Goal: Information Seeking & Learning: Get advice/opinions

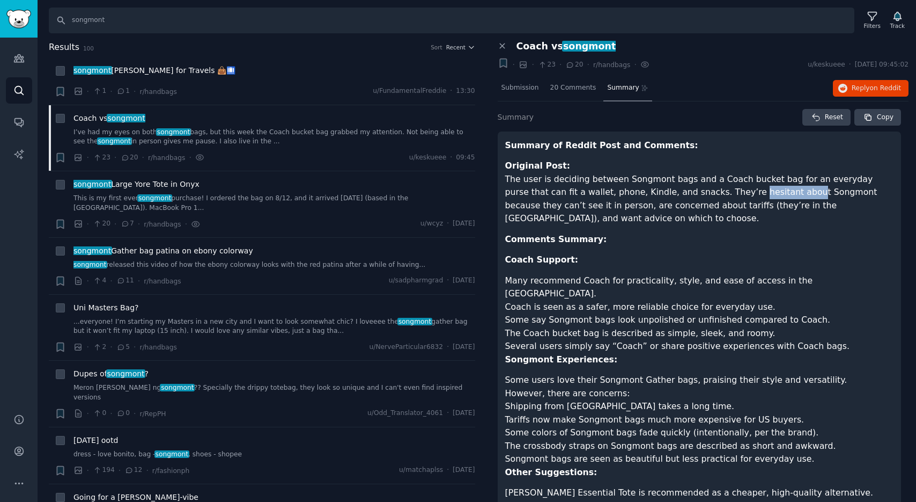
drag, startPoint x: 702, startPoint y: 192, endPoint x: 753, endPoint y: 192, distance: 51.5
click at [753, 192] on p "Original Post: The user is deciding between Songmont bags and a Coach bucket ba…" at bounding box center [699, 192] width 389 height 66
drag, startPoint x: 758, startPoint y: 192, endPoint x: 703, endPoint y: 191, distance: 55.8
click at [703, 191] on p "Original Post: The user is deciding between Songmont bags and a Coach bucket ba…" at bounding box center [699, 192] width 389 height 66
copy p "hesitant about"
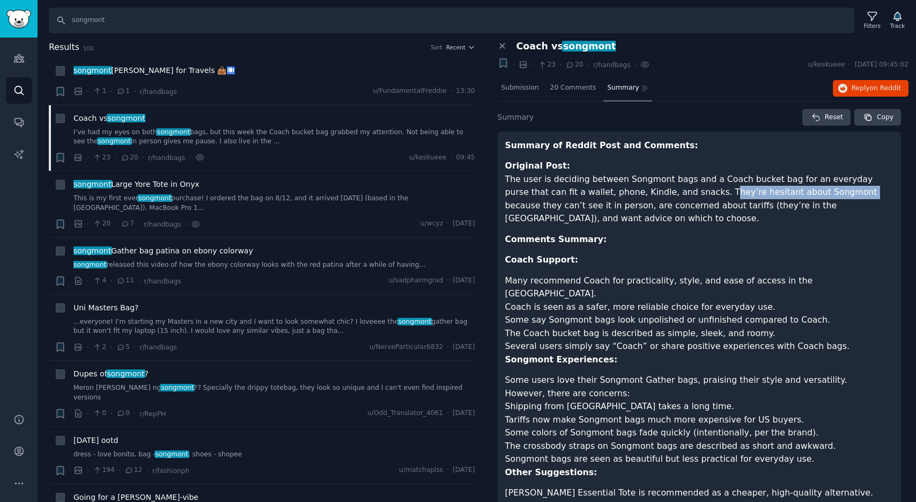
drag, startPoint x: 674, startPoint y: 193, endPoint x: 799, endPoint y: 190, distance: 125.0
click at [799, 190] on p "Original Post: The user is deciding between Songmont bags and a Coach bucket ba…" at bounding box center [699, 192] width 389 height 66
copy p "hey’re hesitant about [PERSON_NAME]"
click at [784, 194] on p "Original Post: The user is deciding between Songmont bags and a Coach bucket ba…" at bounding box center [699, 192] width 389 height 66
drag, startPoint x: 670, startPoint y: 191, endPoint x: 548, endPoint y: 209, distance: 123.1
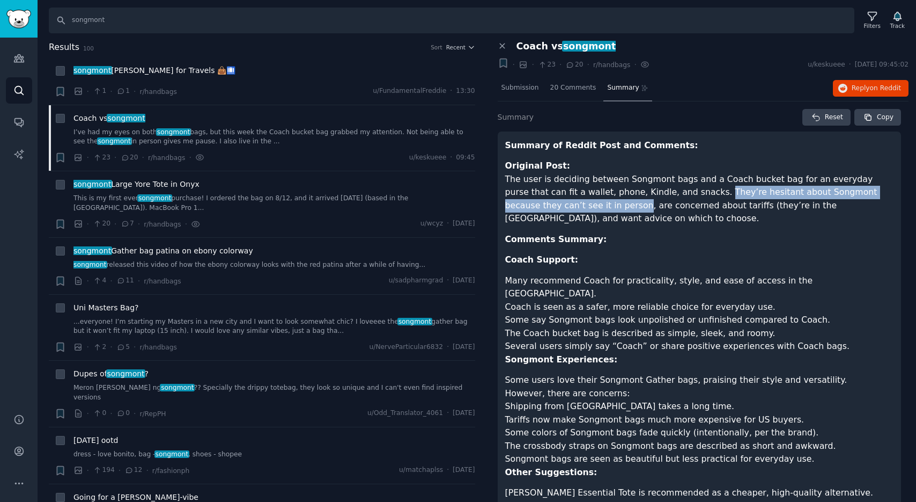
click at [548, 209] on p "Original Post: The user is deciding between Songmont bags and a Coach bucket ba…" at bounding box center [699, 192] width 389 height 66
copy p "They’re hesitant about [PERSON_NAME] because they can’t see it in person"
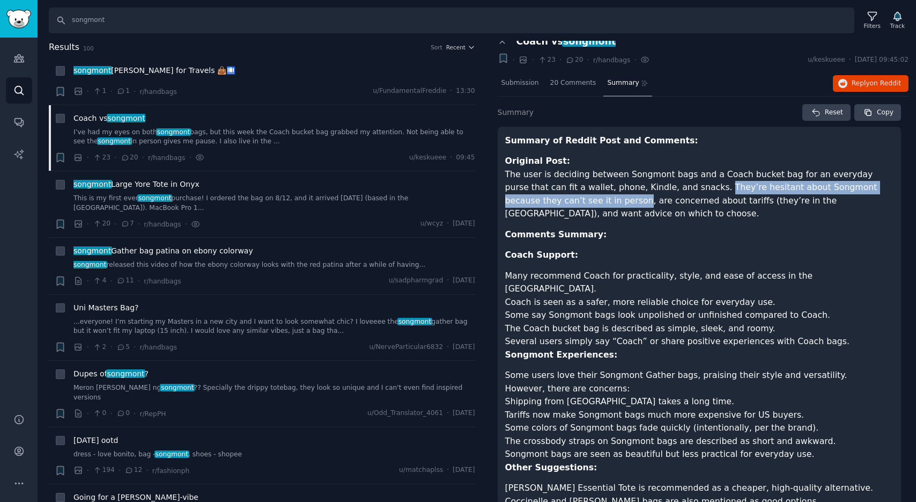
scroll to position [2, 0]
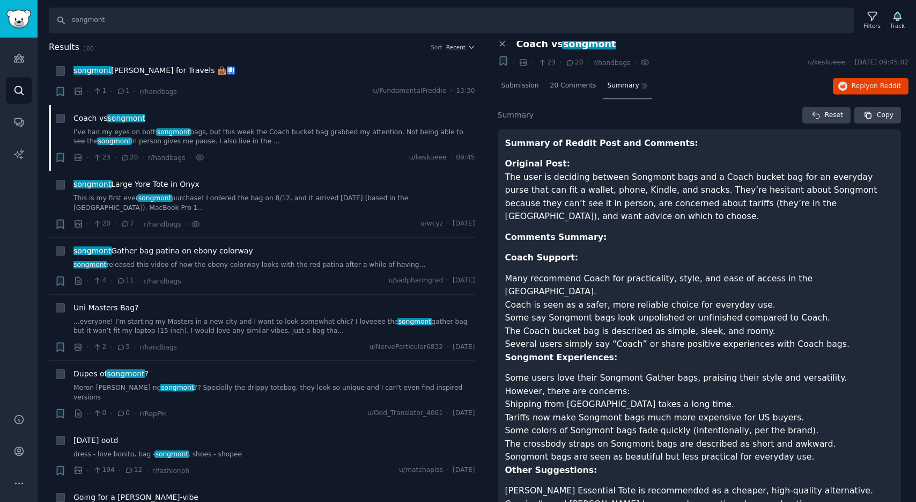
click at [519, 311] on li "Some say Songmont bags look unpolished or unfinished compared to Coach." at bounding box center [699, 317] width 389 height 13
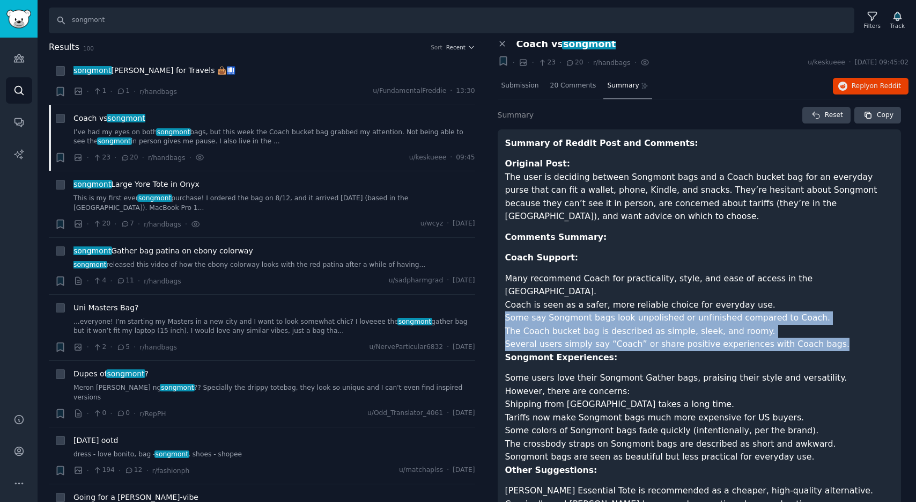
drag, startPoint x: 507, startPoint y: 289, endPoint x: 821, endPoint y: 320, distance: 315.3
click at [821, 320] on ul "Many recommend Coach for practicality, style, and ease of access in the [GEOGRA…" at bounding box center [699, 311] width 389 height 79
copy ul "Some say Songmont bags look unpolished or unfinished compared to Coach. The Coa…"
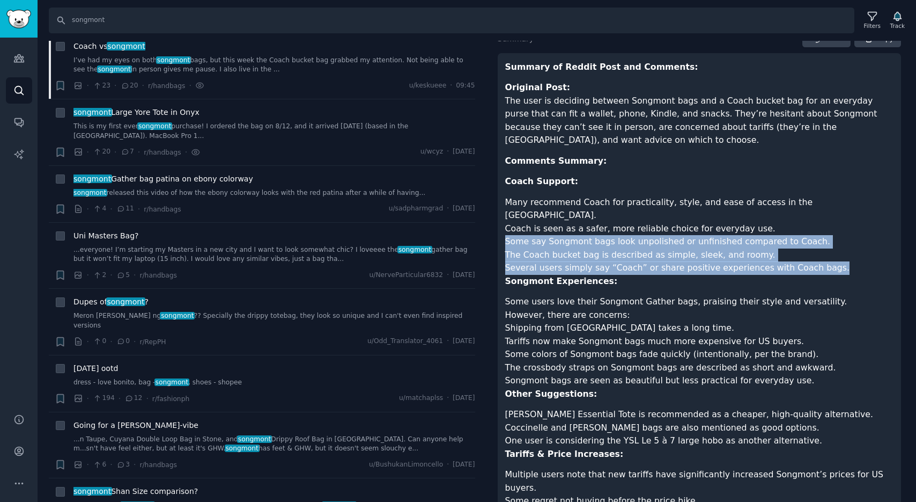
scroll to position [123, 0]
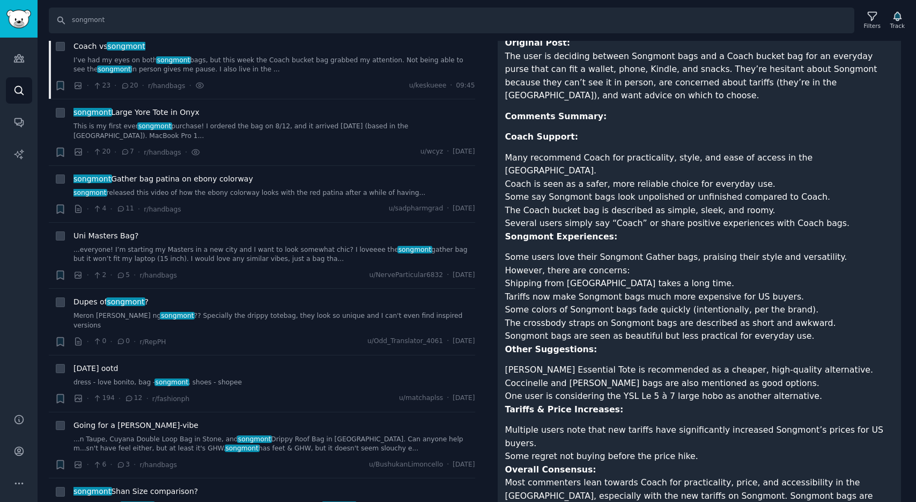
click at [786, 329] on li "Songmont bags are seen as beautiful but less practical for everyday use." at bounding box center [699, 335] width 389 height 13
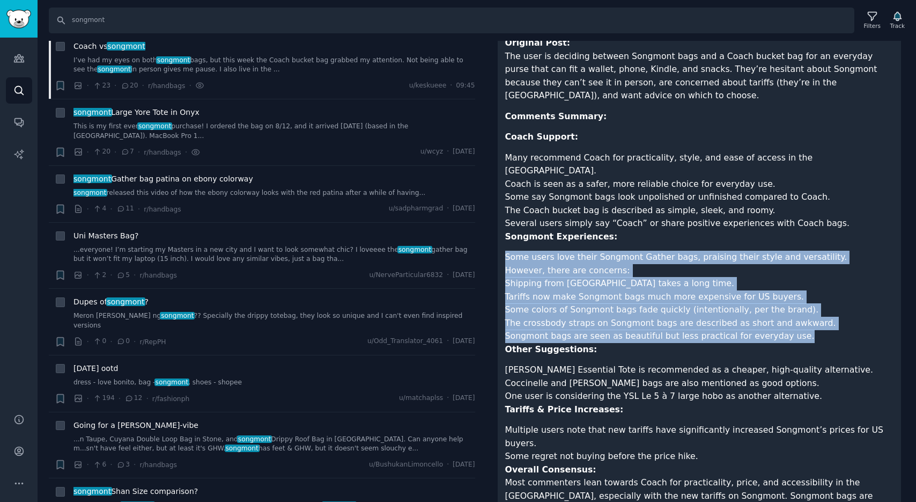
drag, startPoint x: 786, startPoint y: 312, endPoint x: 507, endPoint y: 233, distance: 290.4
click at [505, 250] on ul "Some users love their Songmont Gather bags, praising their style and versatilit…" at bounding box center [699, 296] width 389 height 92
copy ul "Some users love their Songmont Gather bags, praising their style and versatilit…"
